Goal: Task Accomplishment & Management: Complete application form

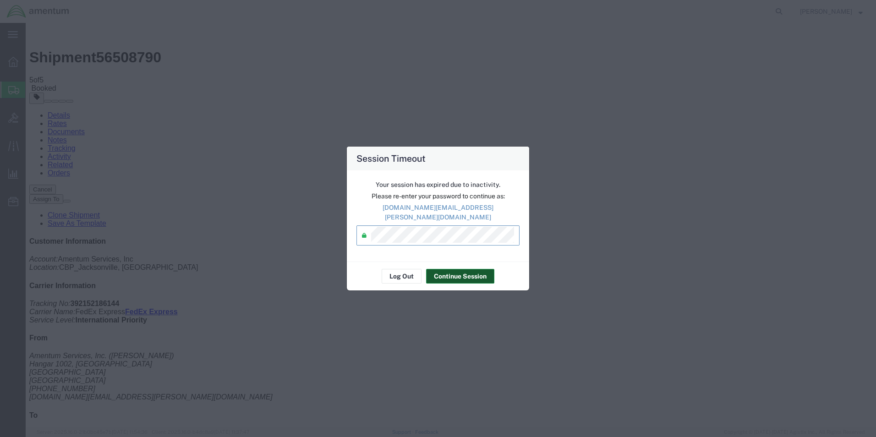
click at [453, 274] on button "Continue Session" at bounding box center [460, 276] width 68 height 15
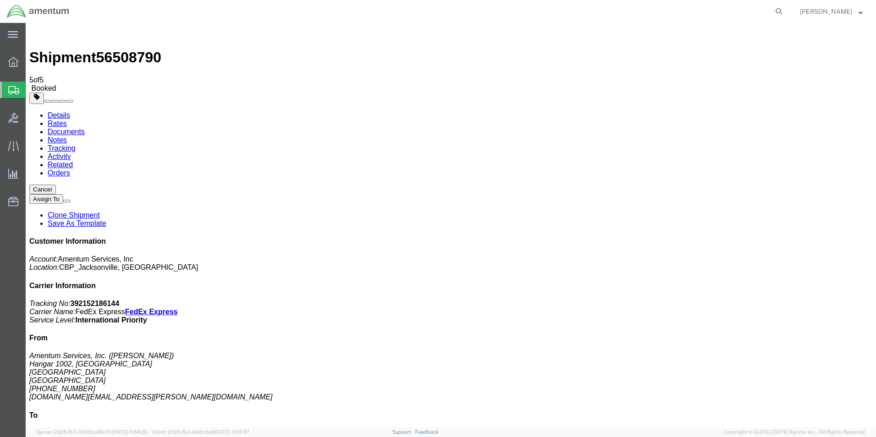
click at [0, 0] on span "Create Shipment" at bounding box center [0, 0] width 0 height 0
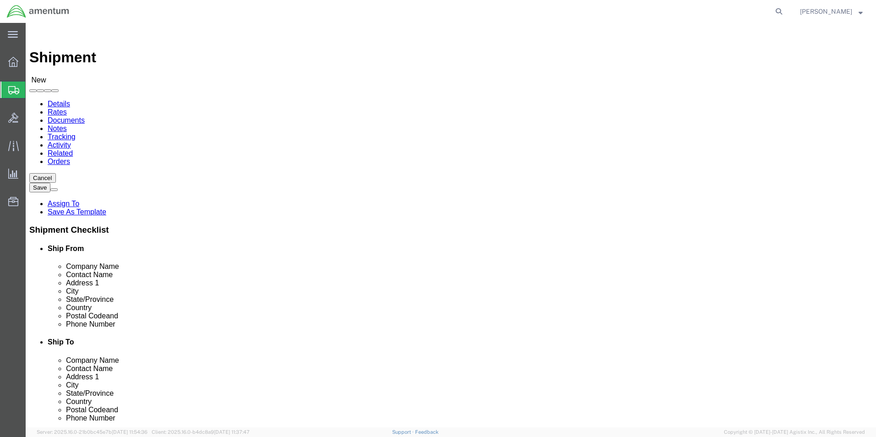
type input "EJA"
select select "49930"
select select "FL"
click input "text"
type input "[PERSON_NAME]"
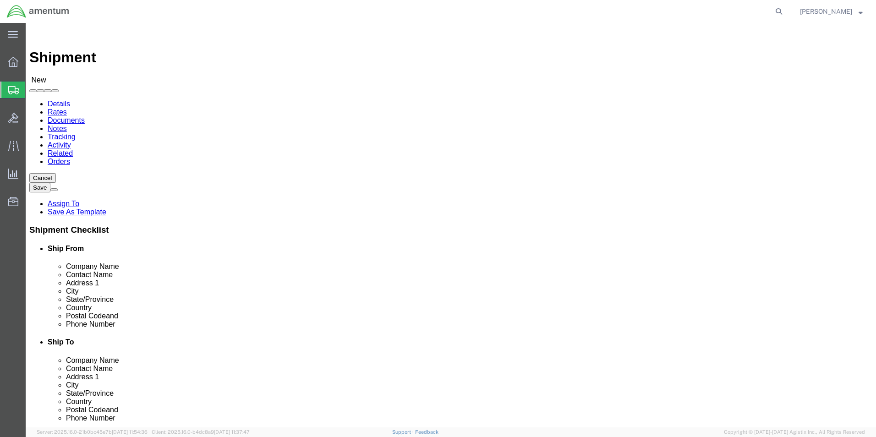
click label "Address 2"
click input "text"
type input "[PHONE_NUMBER]"
click input "text"
type input "[DOMAIN_NAME][EMAIL_ADDRESS][PERSON_NAME][DOMAIN_NAME]"
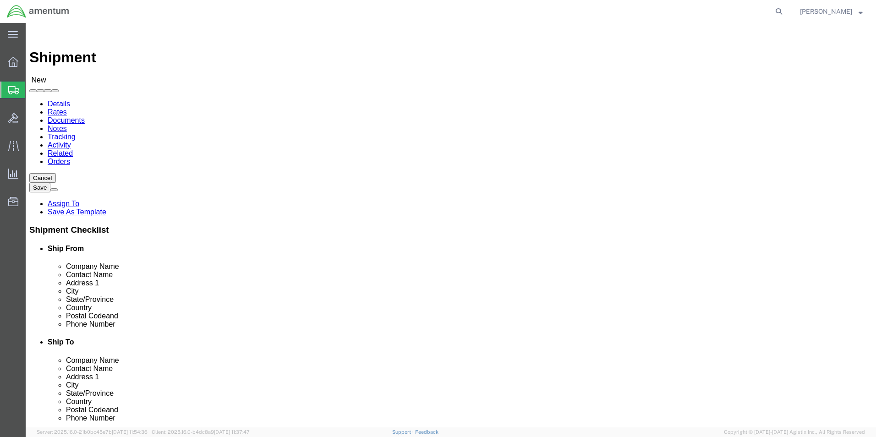
type input "wsa"
select select "49914"
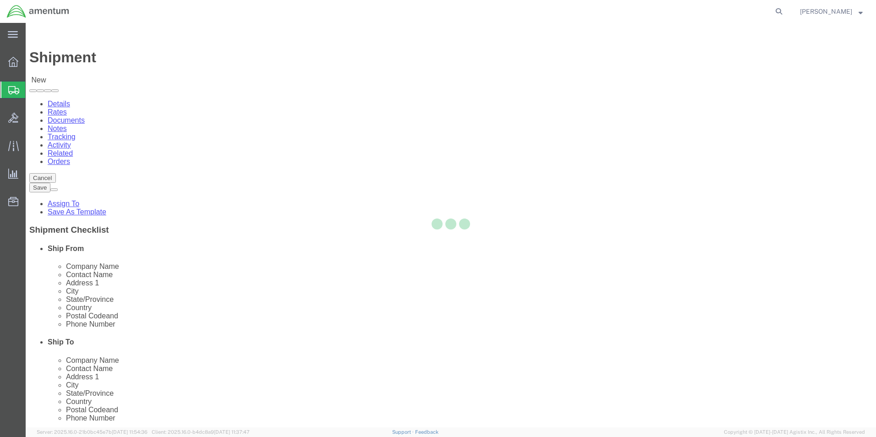
select select "[GEOGRAPHIC_DATA]"
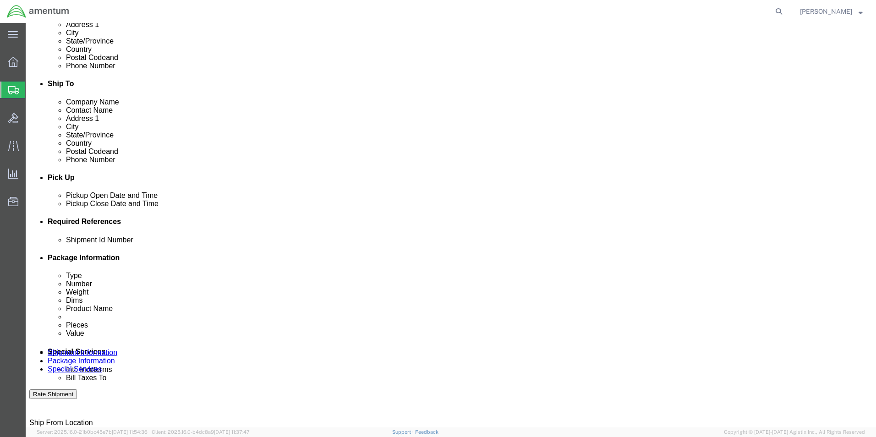
scroll to position [275, 0]
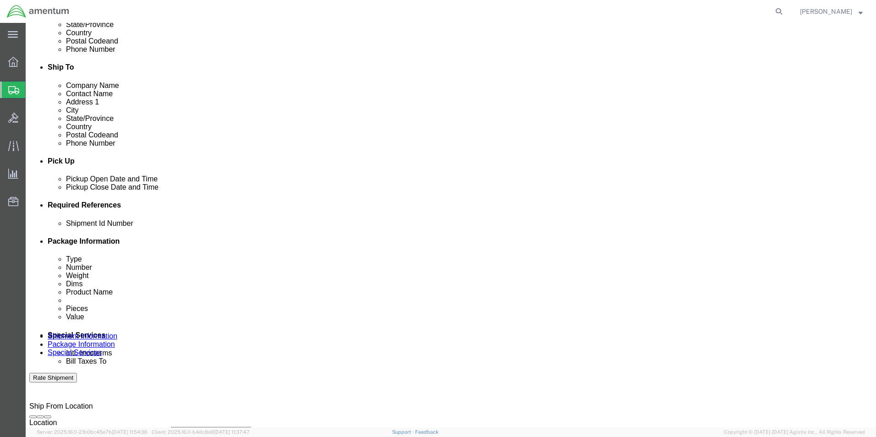
click input "text"
type input "6118.03.03.2219.000.EJA.0000"
click button "Add reference"
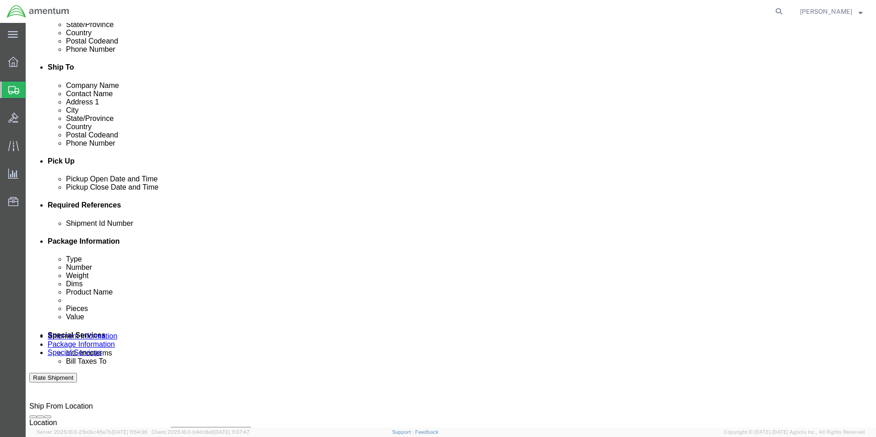
click button "Add reference"
click select "Select Account Type Activity ID Airline Appointment Number ASN Batch Request # …"
select select "DEPT"
click select "Select Account Type Activity ID Airline Appointment Number ASN Batch Request # …"
click input "text"
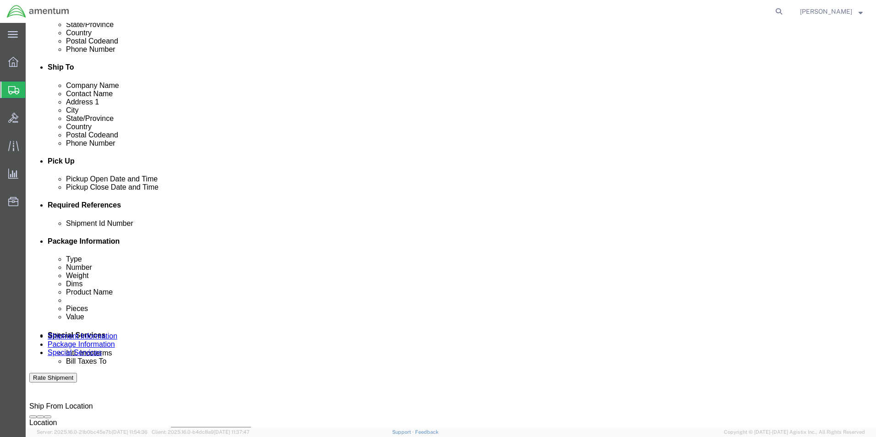
type input "CBP"
click select "Select Account Type Activity ID Airline Appointment Number ASN Batch Request # …"
select select "CUSTREF"
click select "Select Account Type Activity ID Airline Appointment Number ASN Batch Request # …"
click input "text"
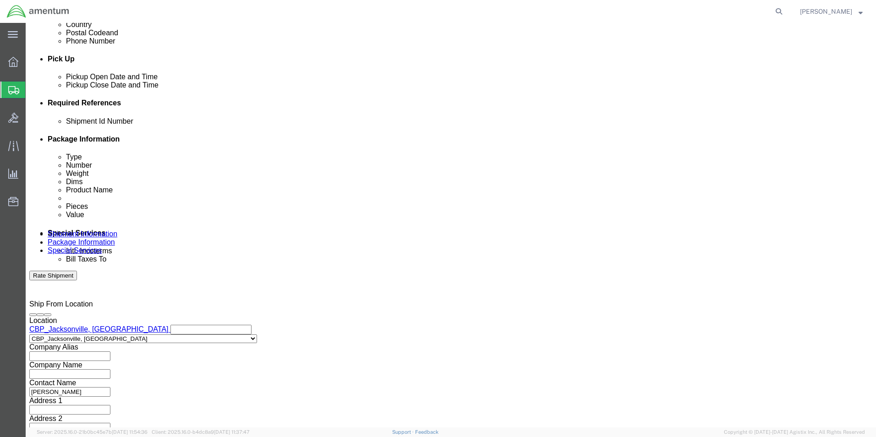
scroll to position [382, 0]
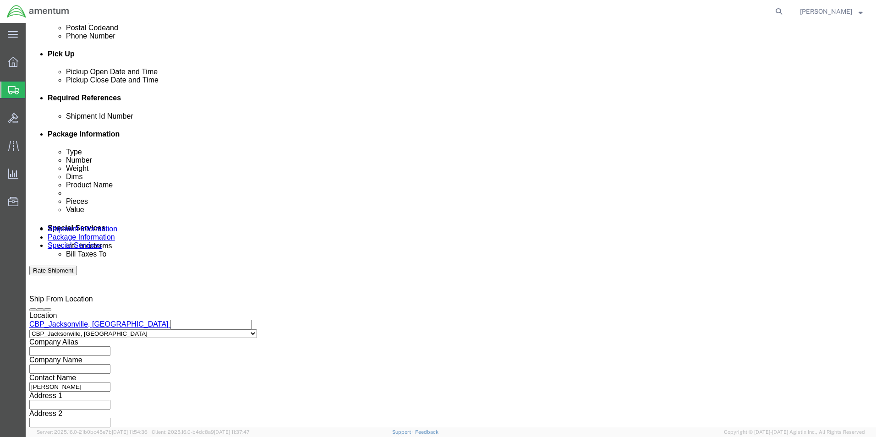
type input "DEVICE"
click button "Continue"
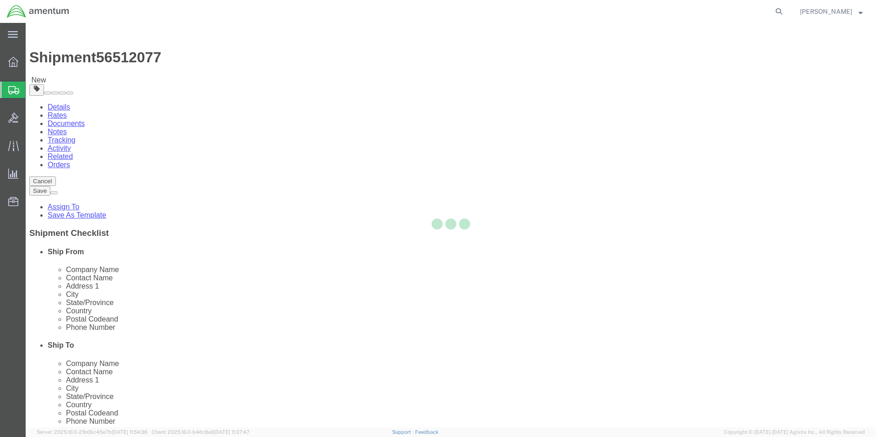
select select "CBOX"
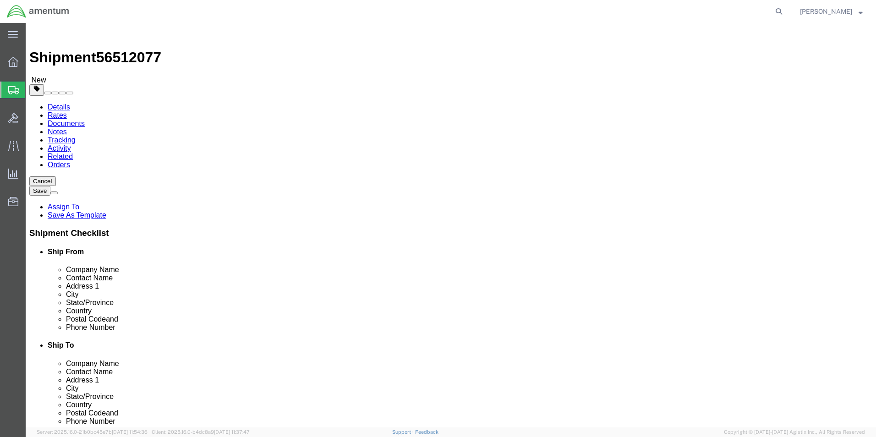
click input "text"
type input "8"
type input "6"
type input "5"
click input "0.00"
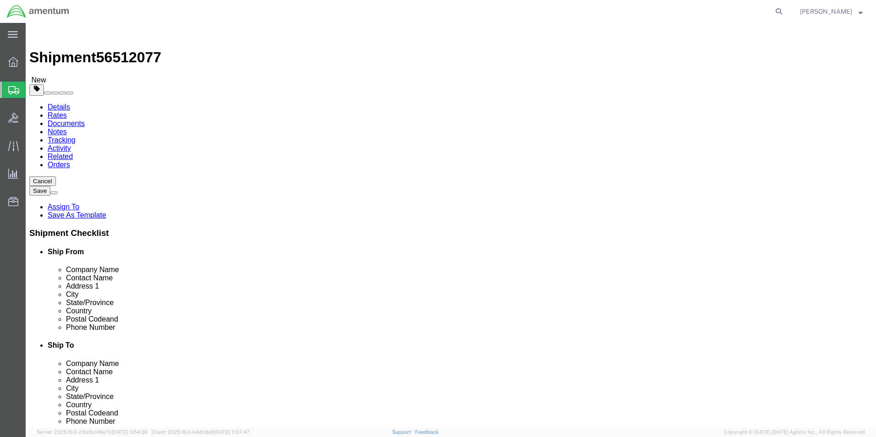
type input "3.00"
click link "Add Content"
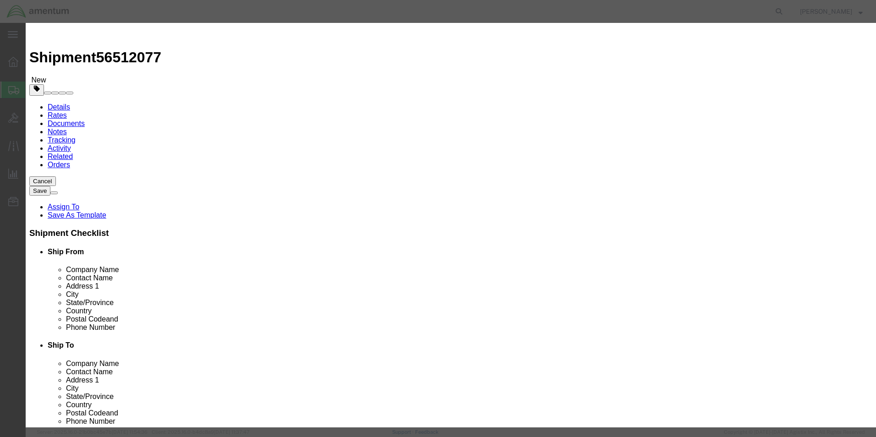
click div "Commodity library"
click input "text"
type input "D"
type input "G"
type input "DEVICE"
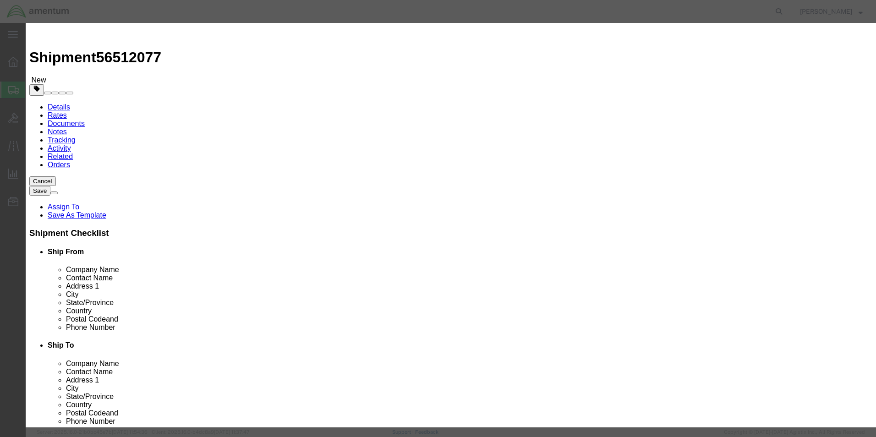
click div "Commodity library Product Name DEVICE DEVI Name: 105-15105W62.01-000\MAIN RESIN…"
click input "0"
type input "1"
type input "3"
click input "text"
